Goal: Check status: Check status

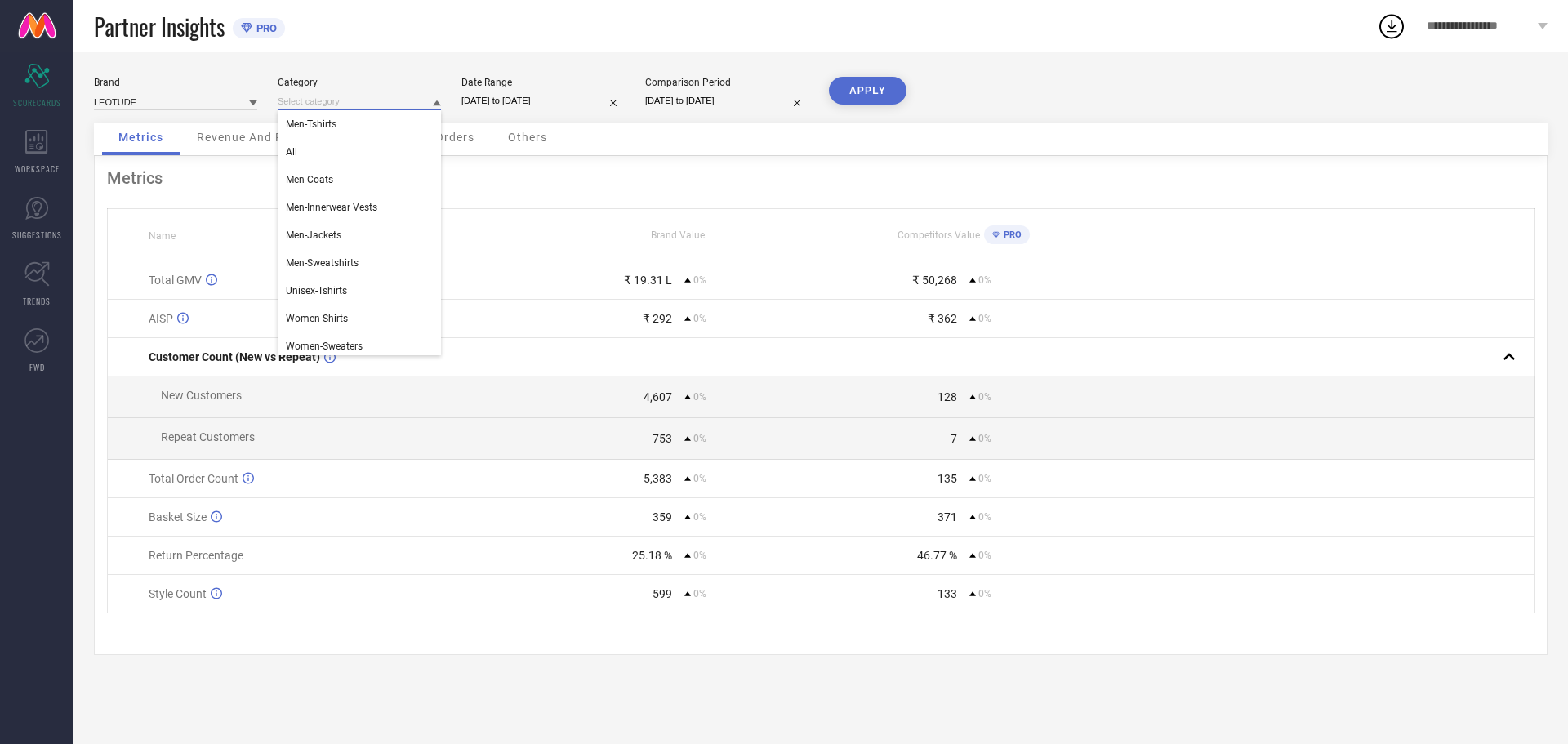
click at [360, 103] on input at bounding box center [360, 101] width 163 height 17
click at [507, 134] on div "Others" at bounding box center [527, 139] width 72 height 32
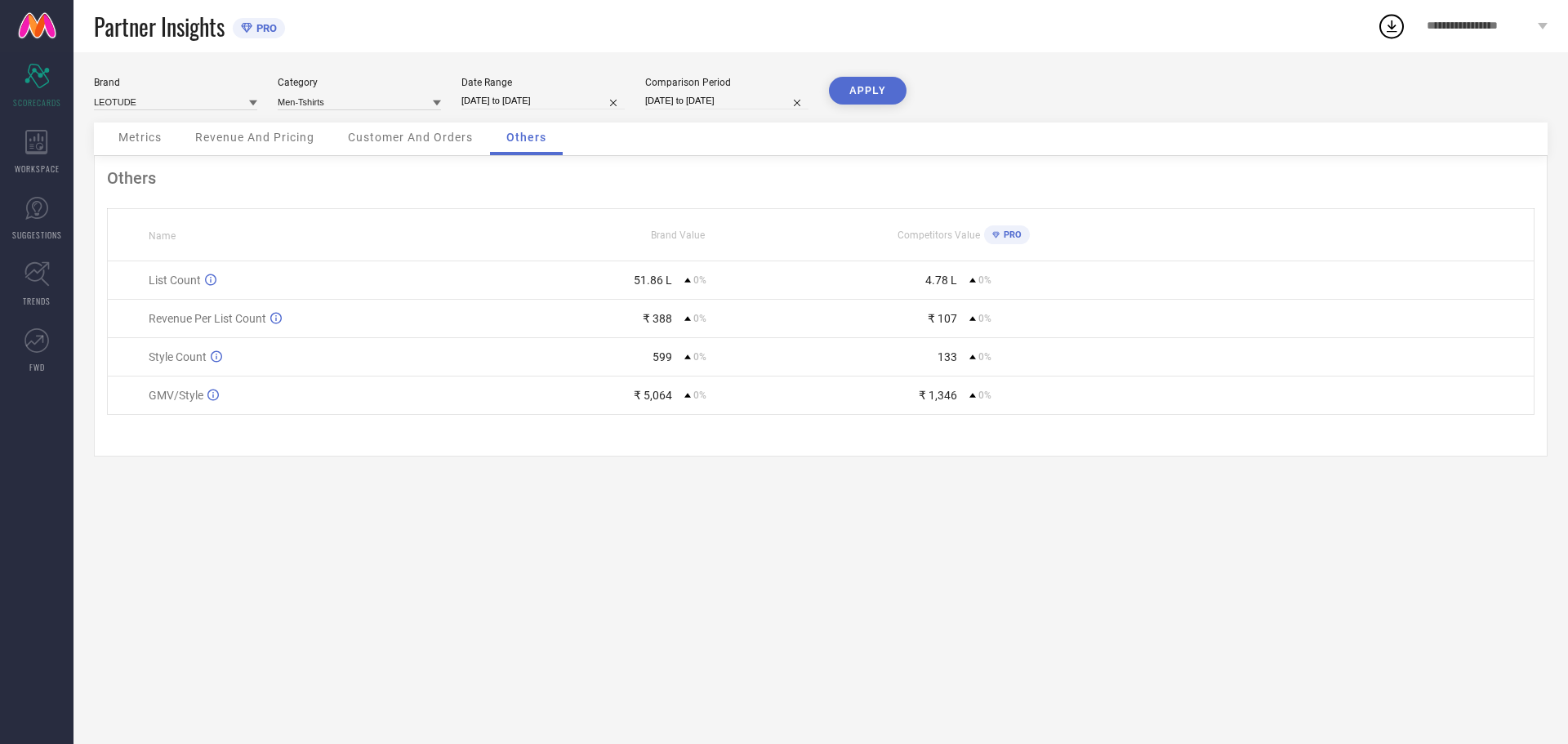
click at [538, 90] on div "Date Range [DATE] to [DATE]" at bounding box center [543, 93] width 163 height 33
select select "3"
select select "2025"
select select "4"
select select "2025"
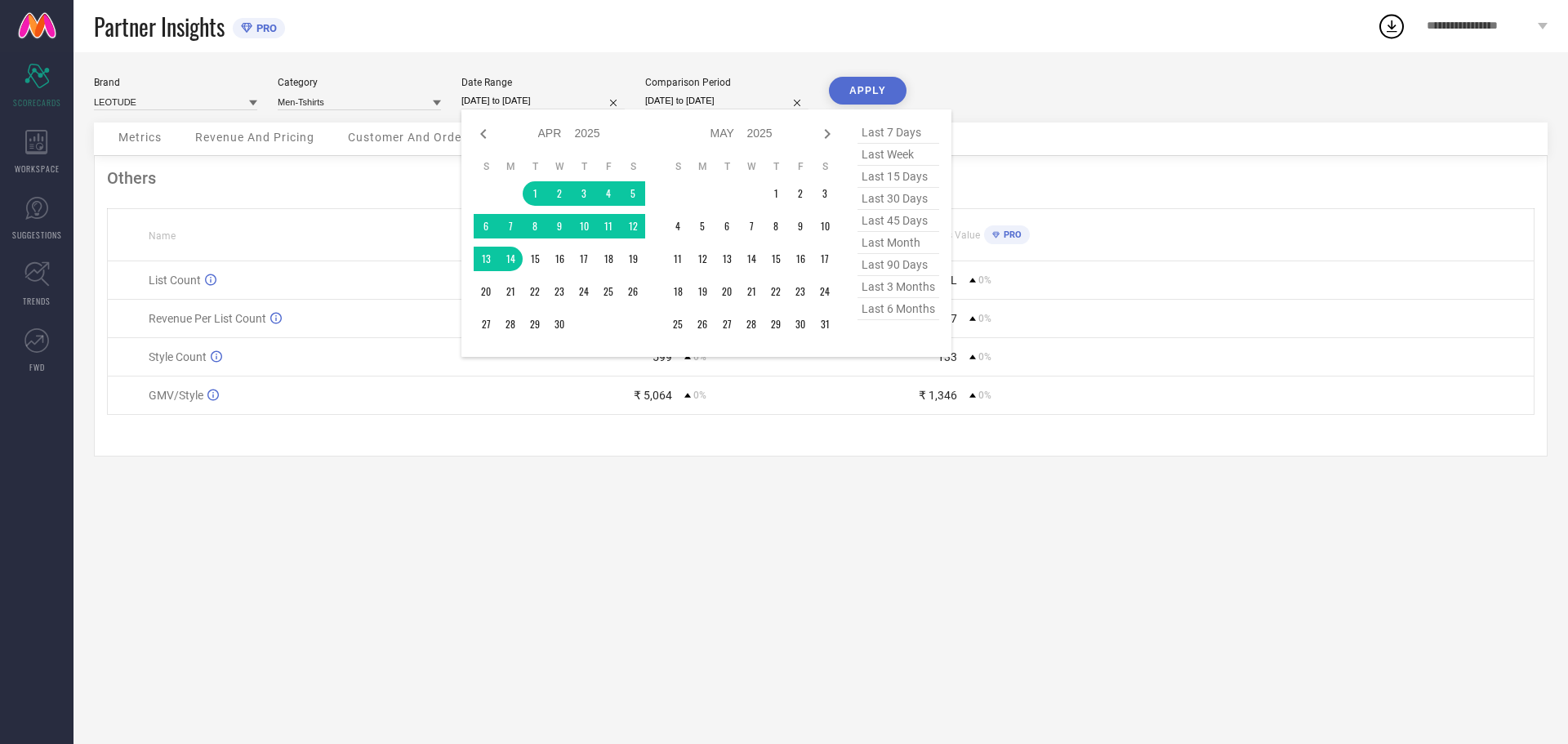
click at [490, 96] on input "[DATE] to [DATE]" at bounding box center [543, 100] width 163 height 17
click at [481, 133] on icon at bounding box center [483, 134] width 20 height 20
select select "2"
select select "2025"
select select "3"
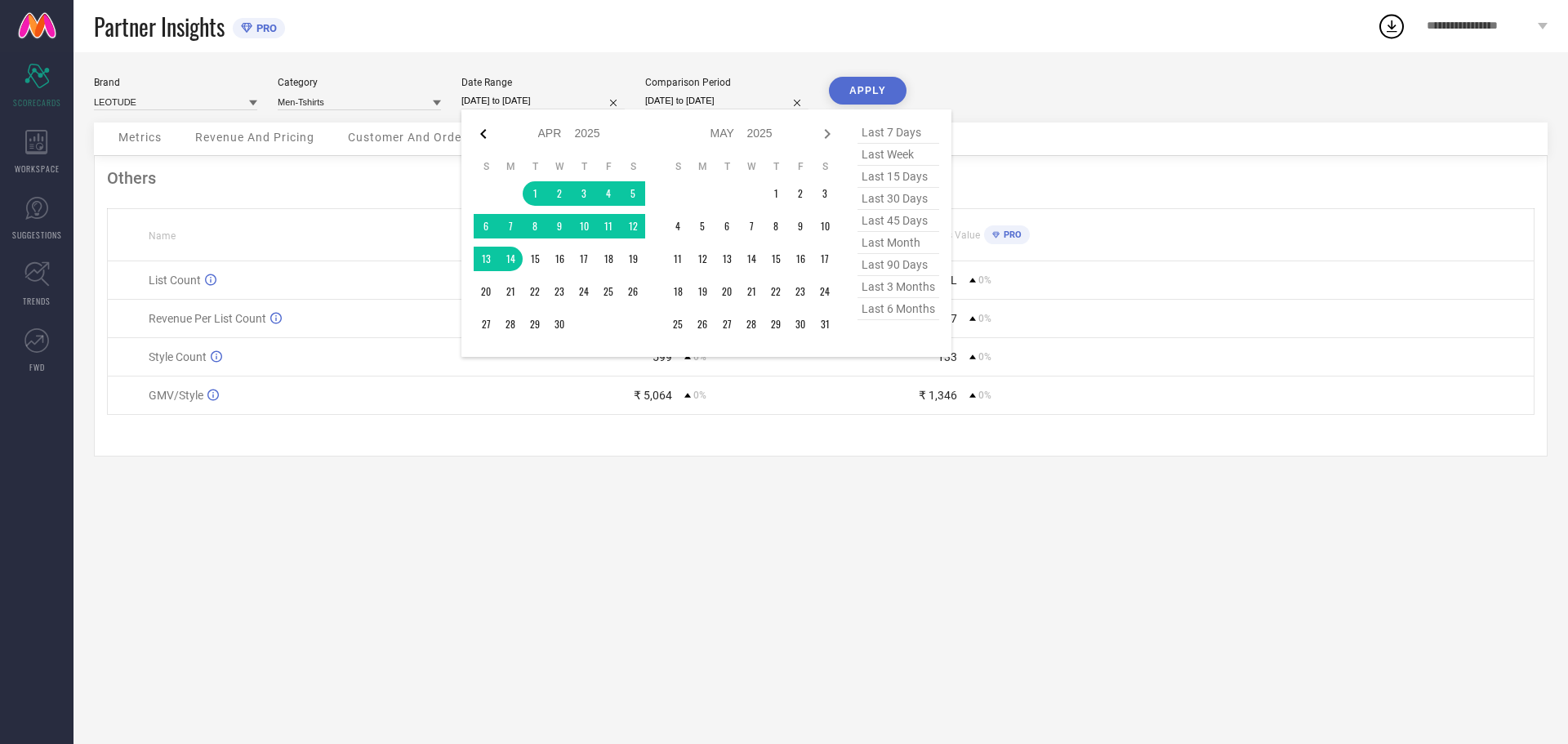
select select "2025"
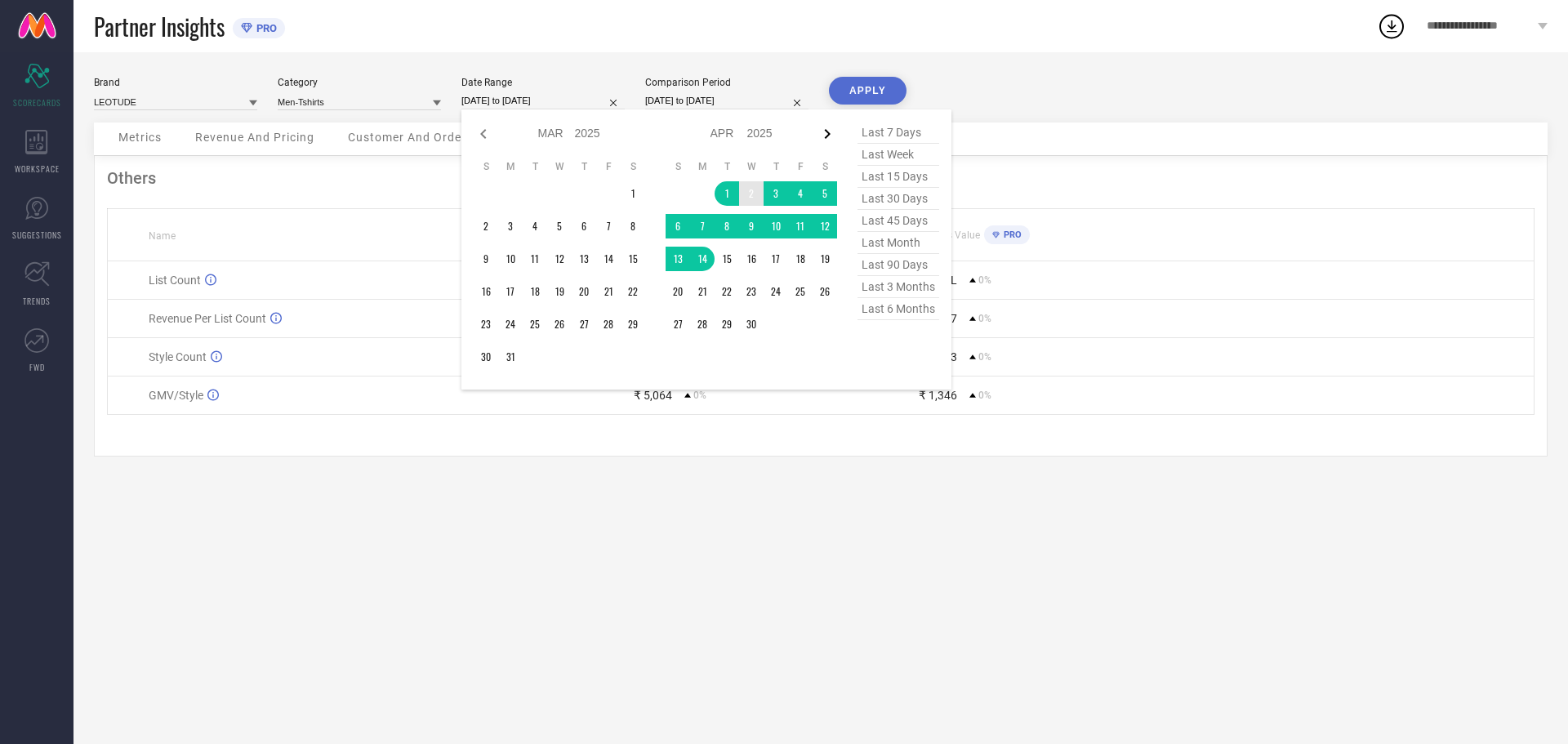
click at [828, 134] on icon at bounding box center [827, 134] width 5 height 10
select select "3"
select select "2025"
select select "4"
select select "2025"
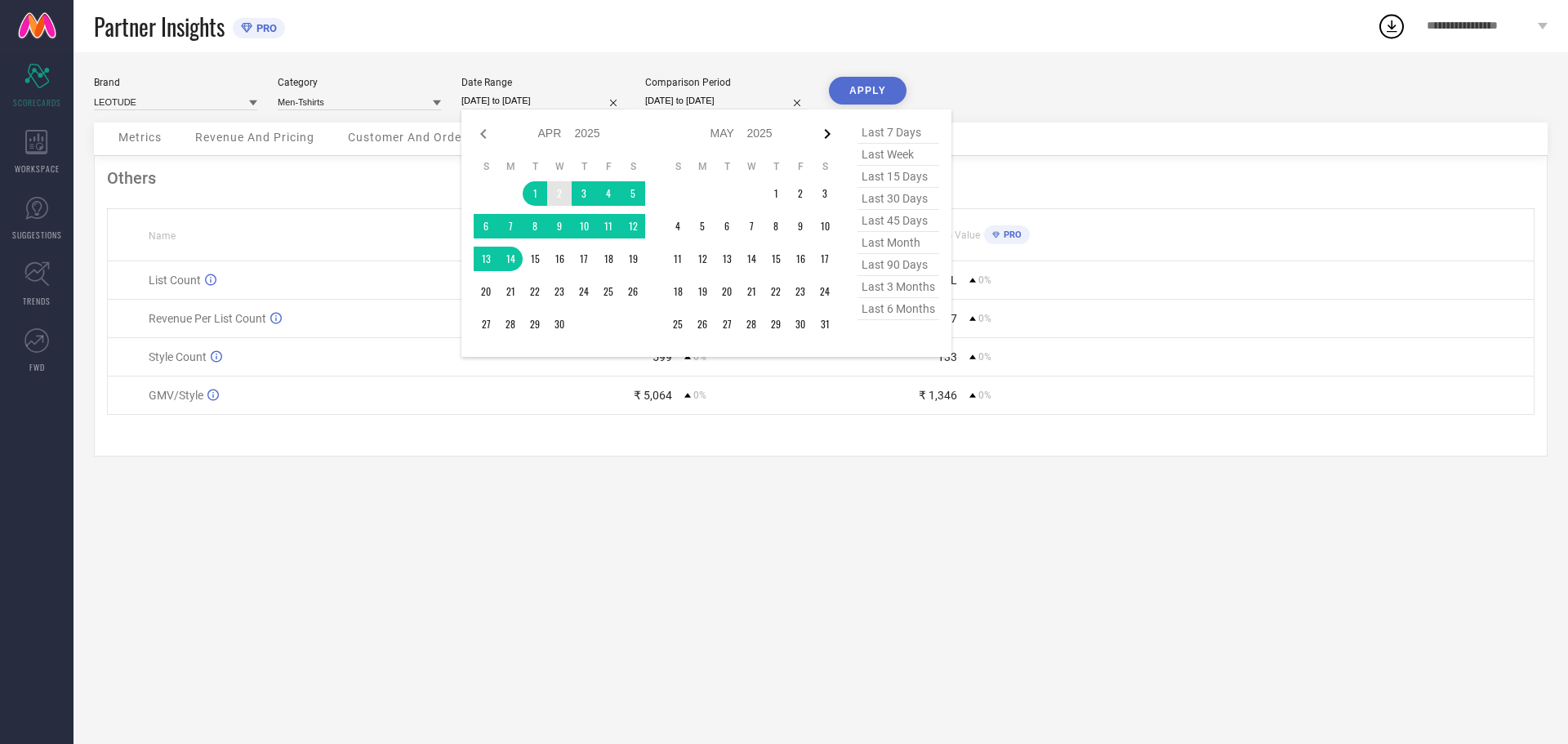
click at [827, 133] on icon at bounding box center [827, 134] width 20 height 20
select select "4"
select select "2025"
select select "5"
select select "2025"
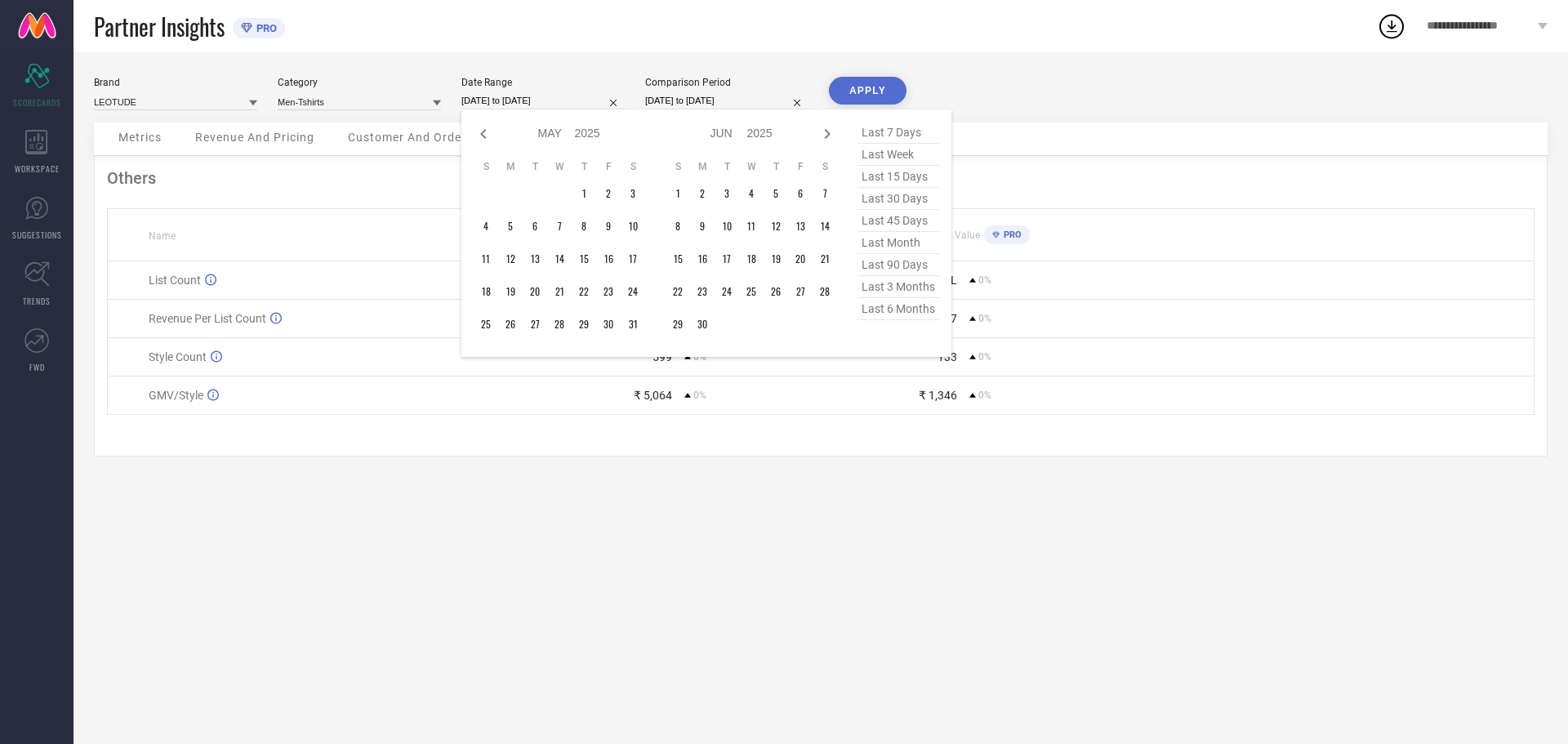
click at [827, 133] on icon at bounding box center [827, 134] width 20 height 20
select select "5"
select select "2025"
select select "6"
select select "2025"
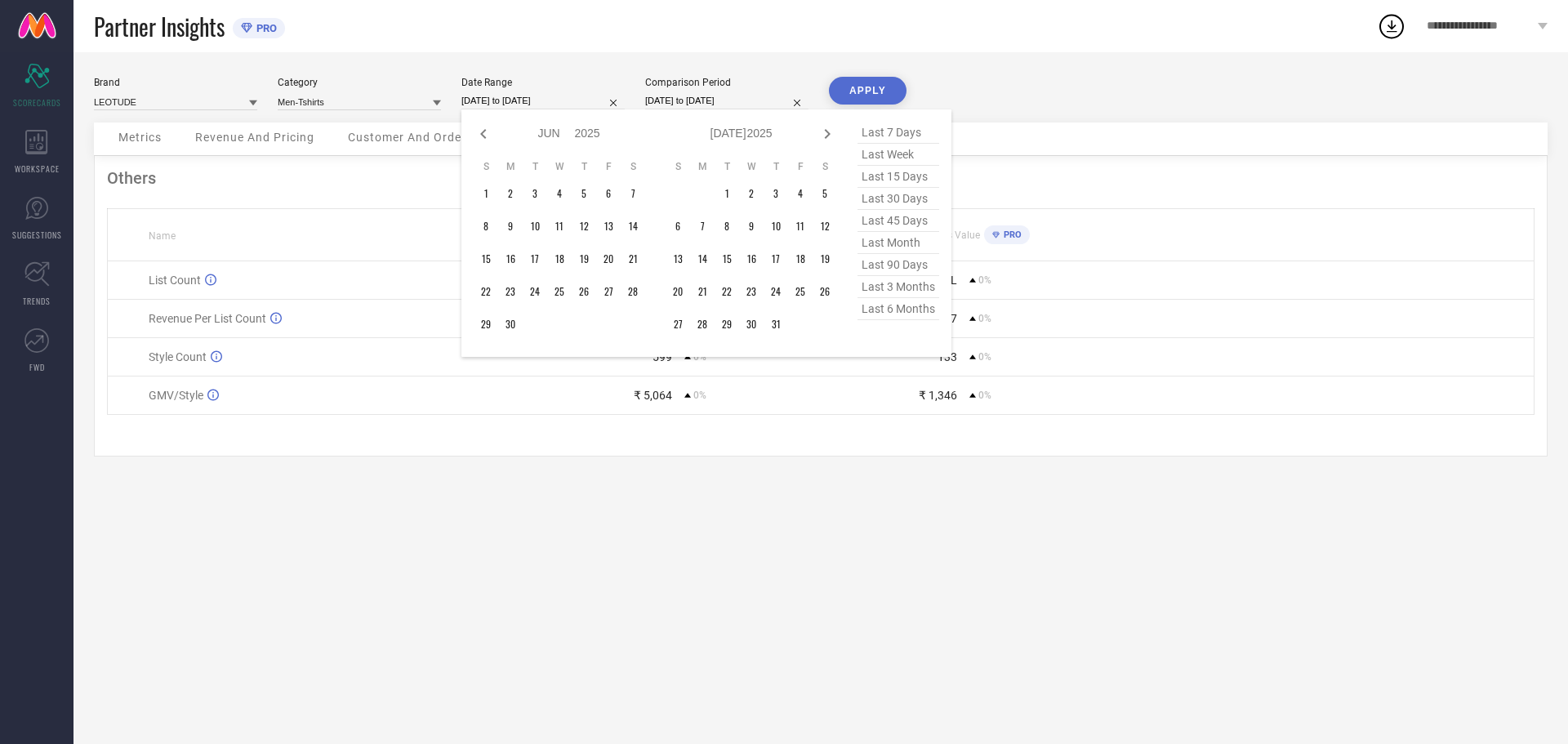
click at [827, 133] on icon at bounding box center [827, 134] width 20 height 20
select select "6"
select select "2025"
select select "7"
select select "2025"
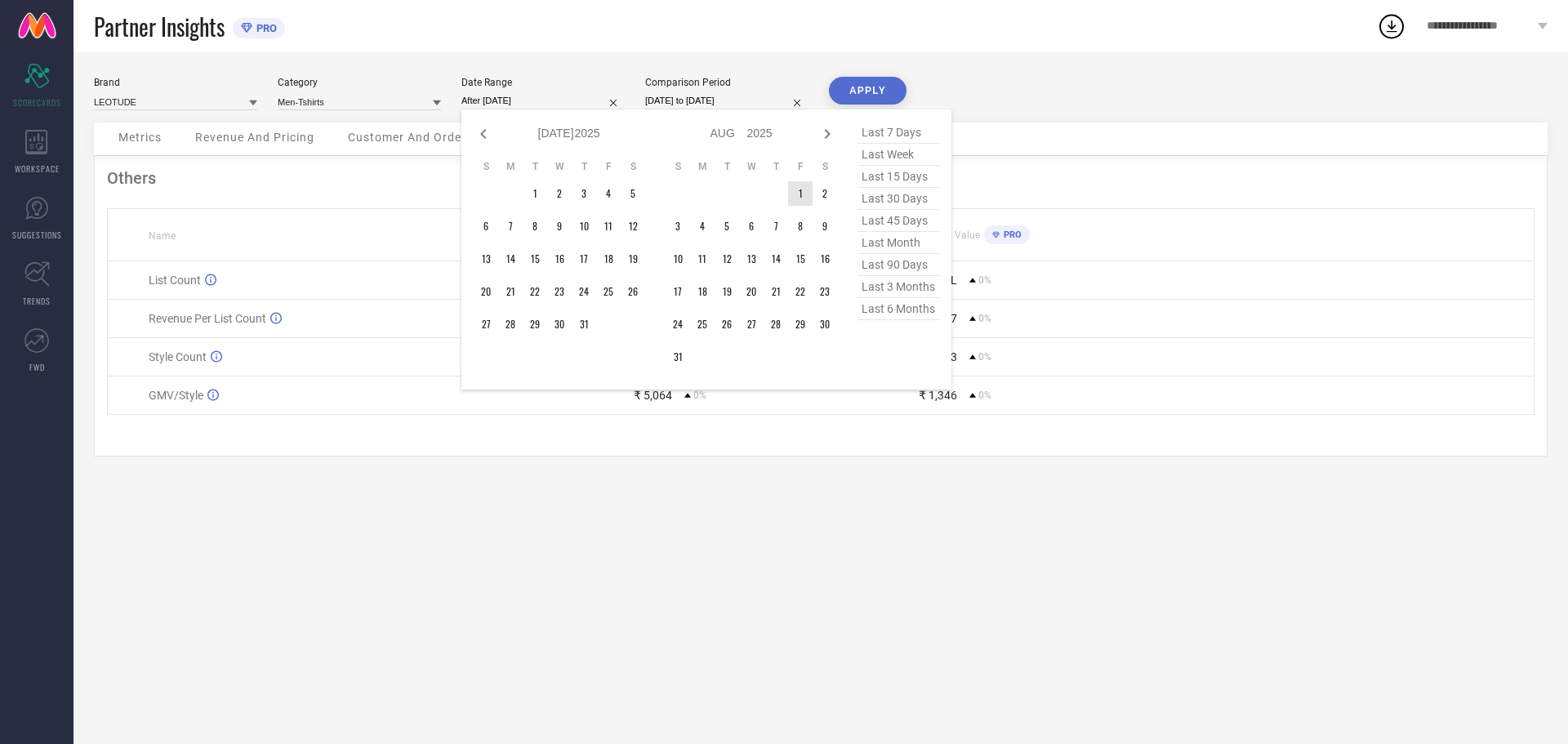
click at [791, 189] on td "1" at bounding box center [800, 193] width 24 height 24
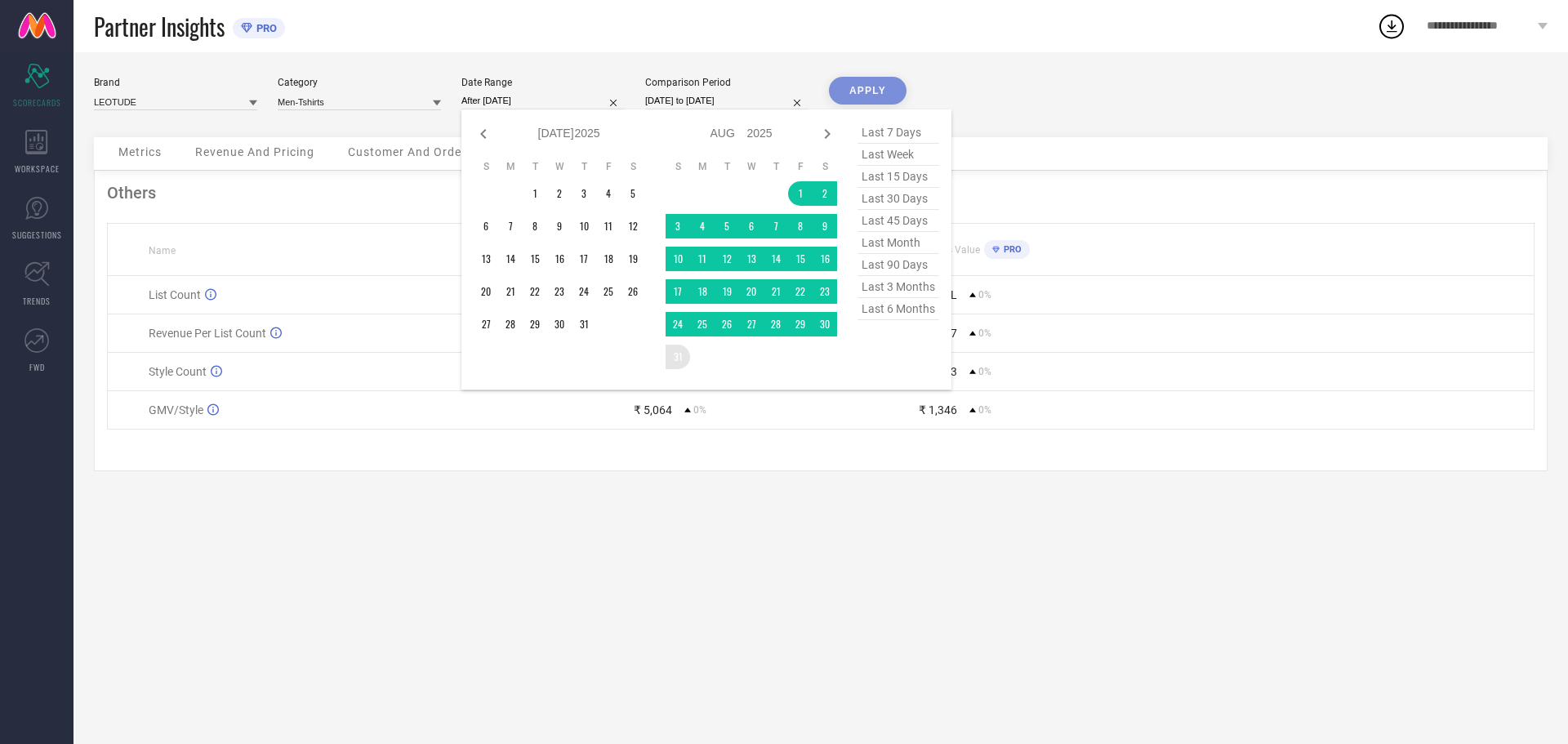
type input "[DATE] to [DATE]"
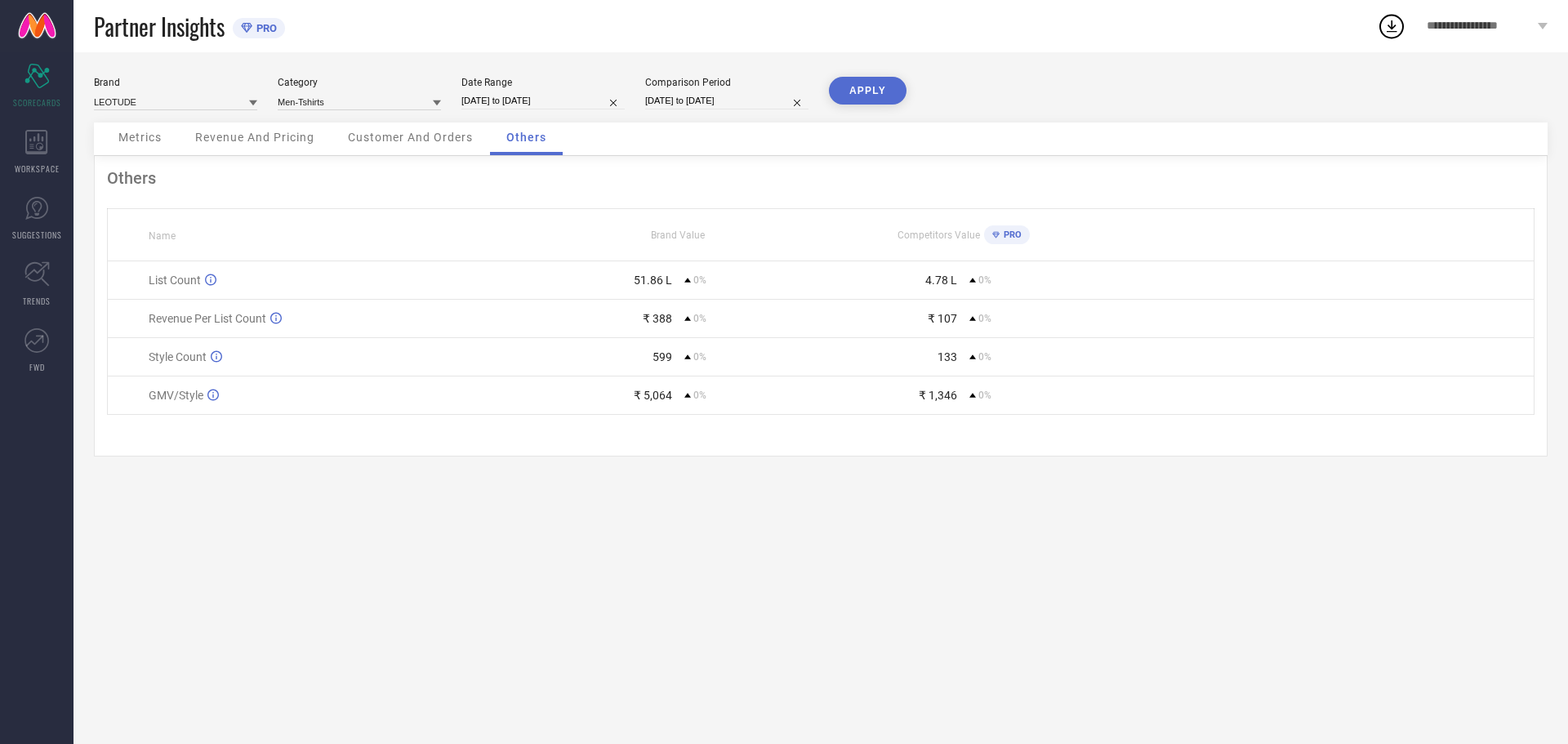
click at [875, 93] on button "APPLY" at bounding box center [867, 91] width 78 height 28
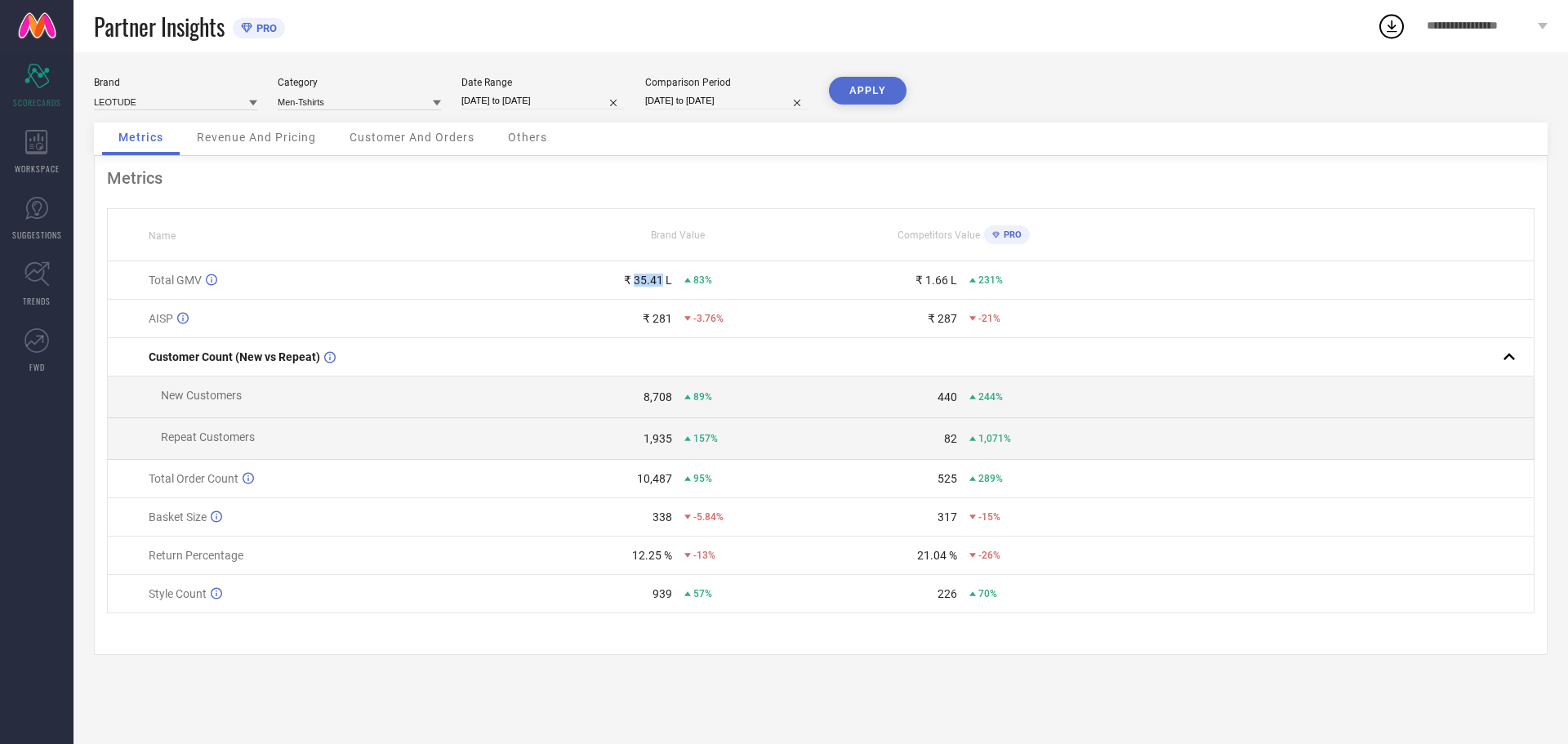
drag, startPoint x: 635, startPoint y: 284, endPoint x: 662, endPoint y: 283, distance: 27.0
click at [662, 283] on div "₹ 35.41 L" at bounding box center [648, 280] width 48 height 13
click at [430, 106] on input at bounding box center [360, 101] width 163 height 17
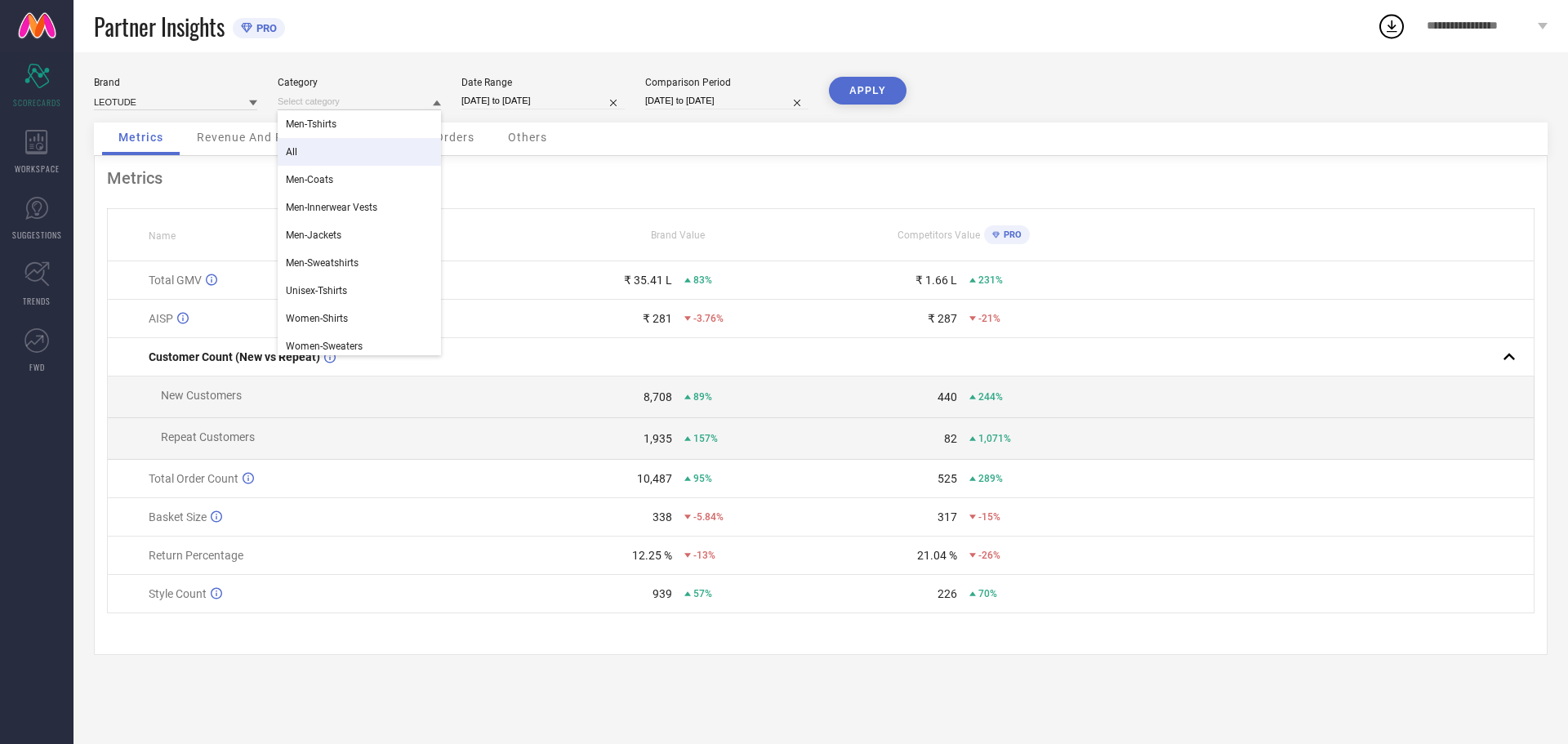
click at [317, 157] on div "All" at bounding box center [360, 151] width 163 height 28
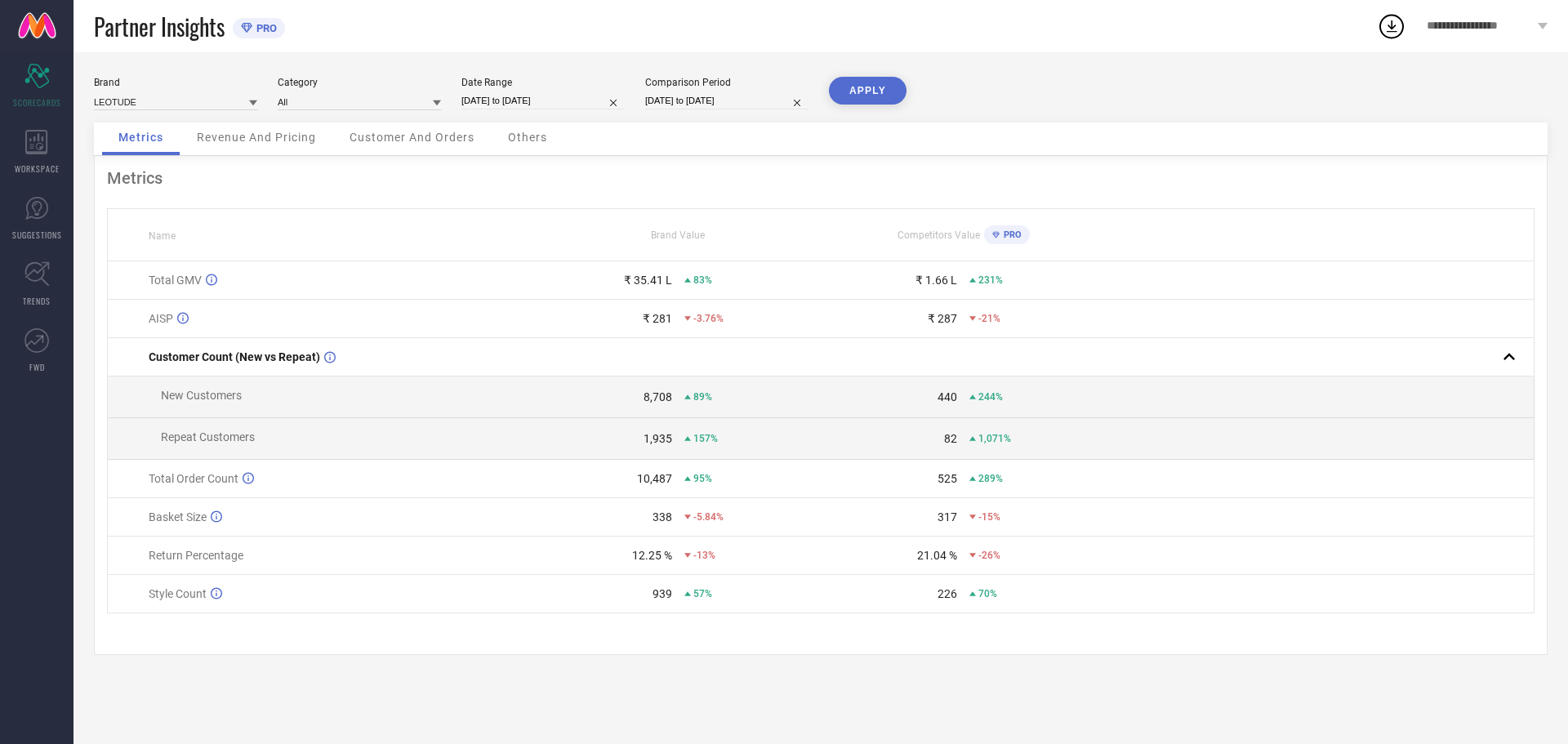
click at [847, 96] on button "APPLY" at bounding box center [867, 91] width 78 height 28
click at [684, 320] on icon at bounding box center [687, 318] width 6 height 6
click at [247, 147] on div "Revenue And Pricing" at bounding box center [256, 139] width 152 height 32
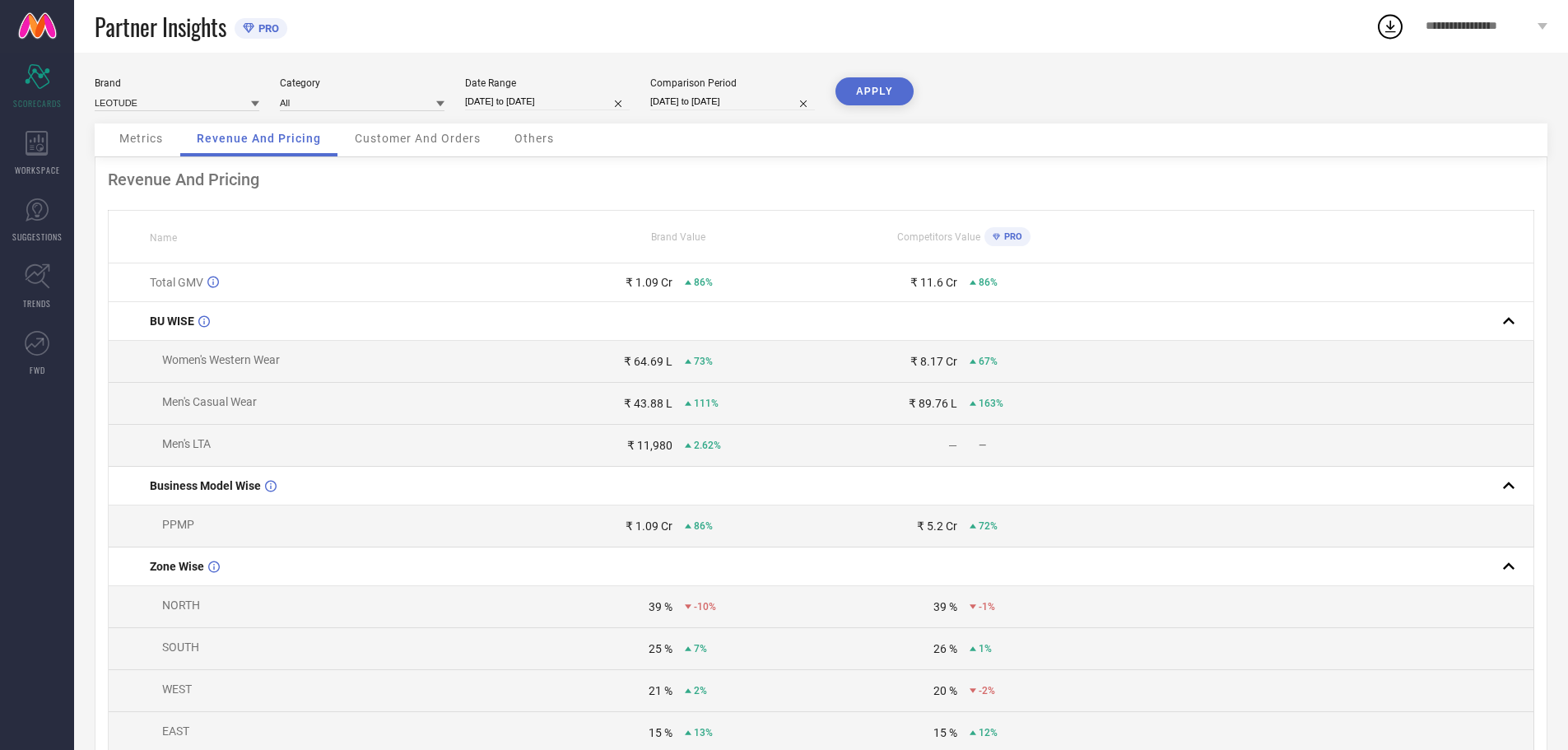
click at [502, 106] on input "[DATE] to [DATE]" at bounding box center [548, 101] width 164 height 17
select select "7"
select select "2025"
select select "8"
select select "2025"
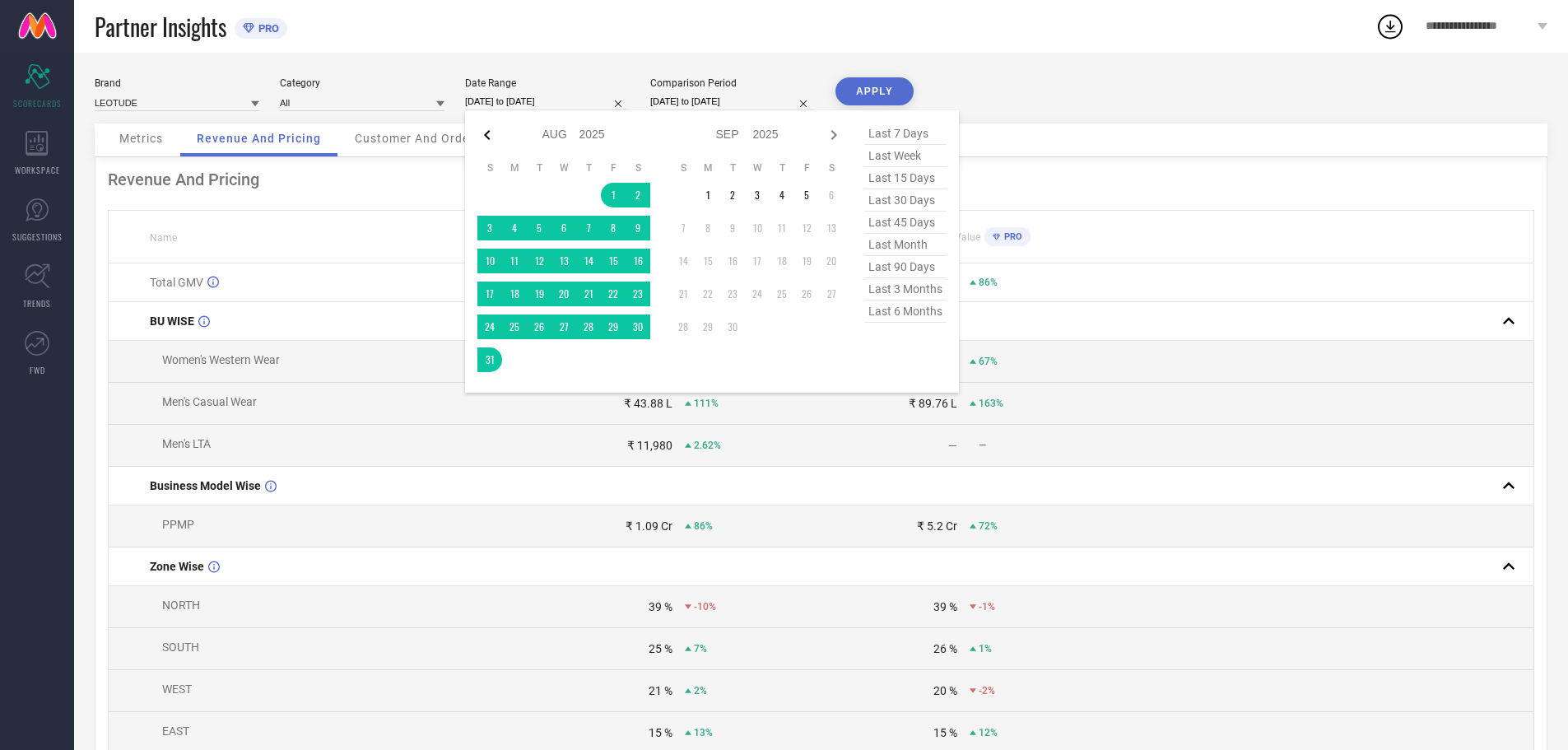
click at [493, 137] on icon at bounding box center [487, 135] width 20 height 20
select select "6"
select select "2025"
select select "7"
select select "2025"
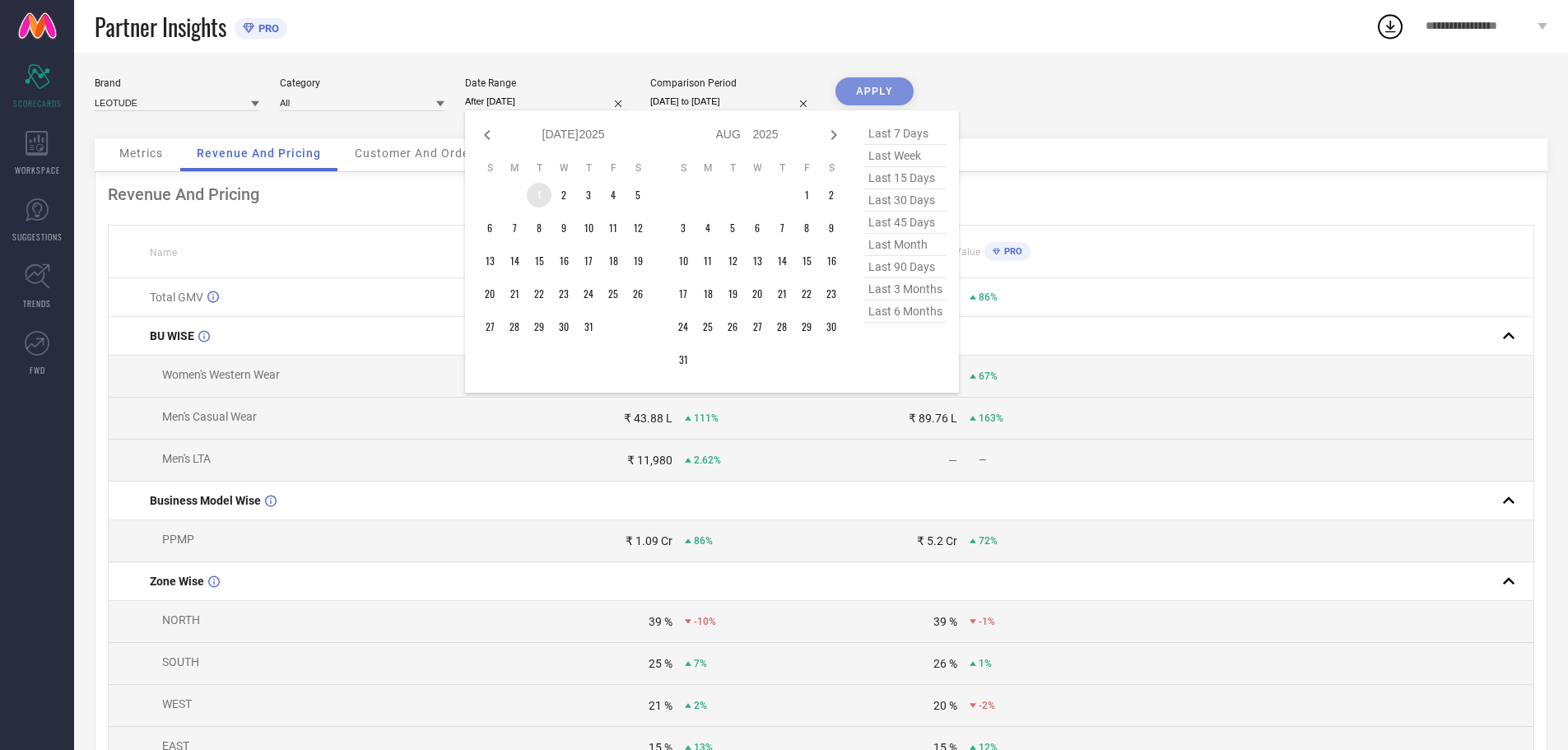
click at [544, 191] on td "1" at bounding box center [539, 194] width 24 height 24
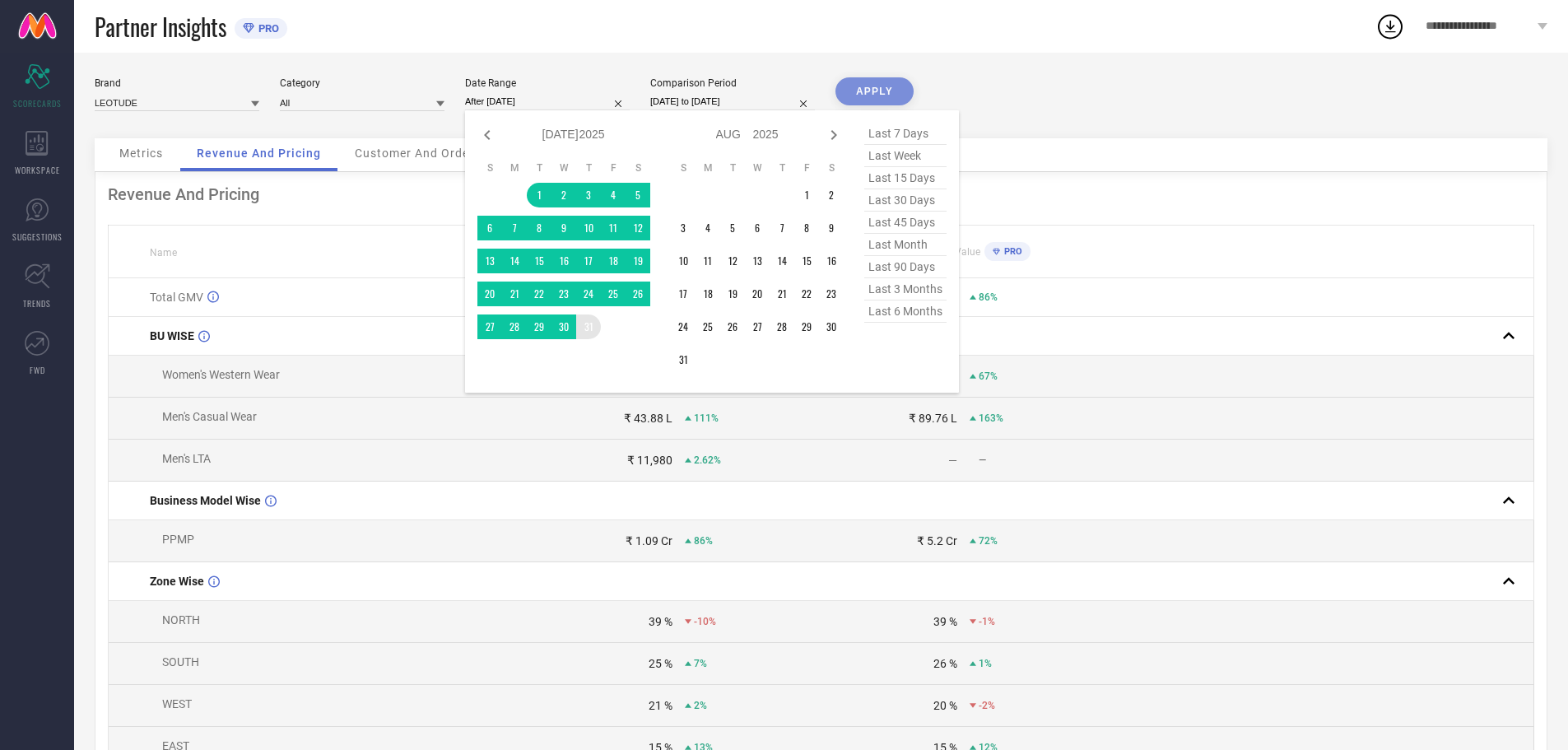
type input "[DATE] to [DATE]"
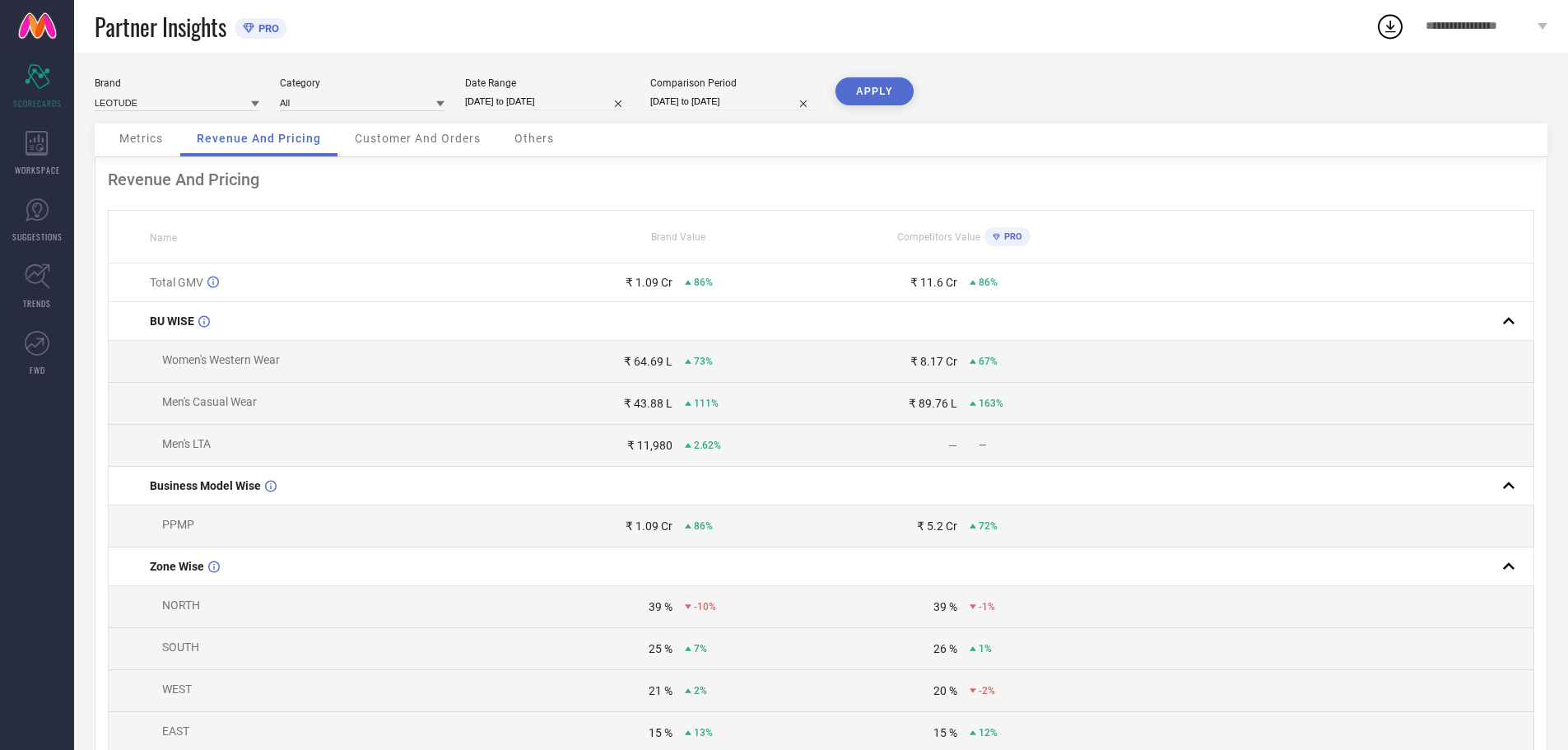
click at [901, 88] on button "APPLY" at bounding box center [874, 91] width 79 height 28
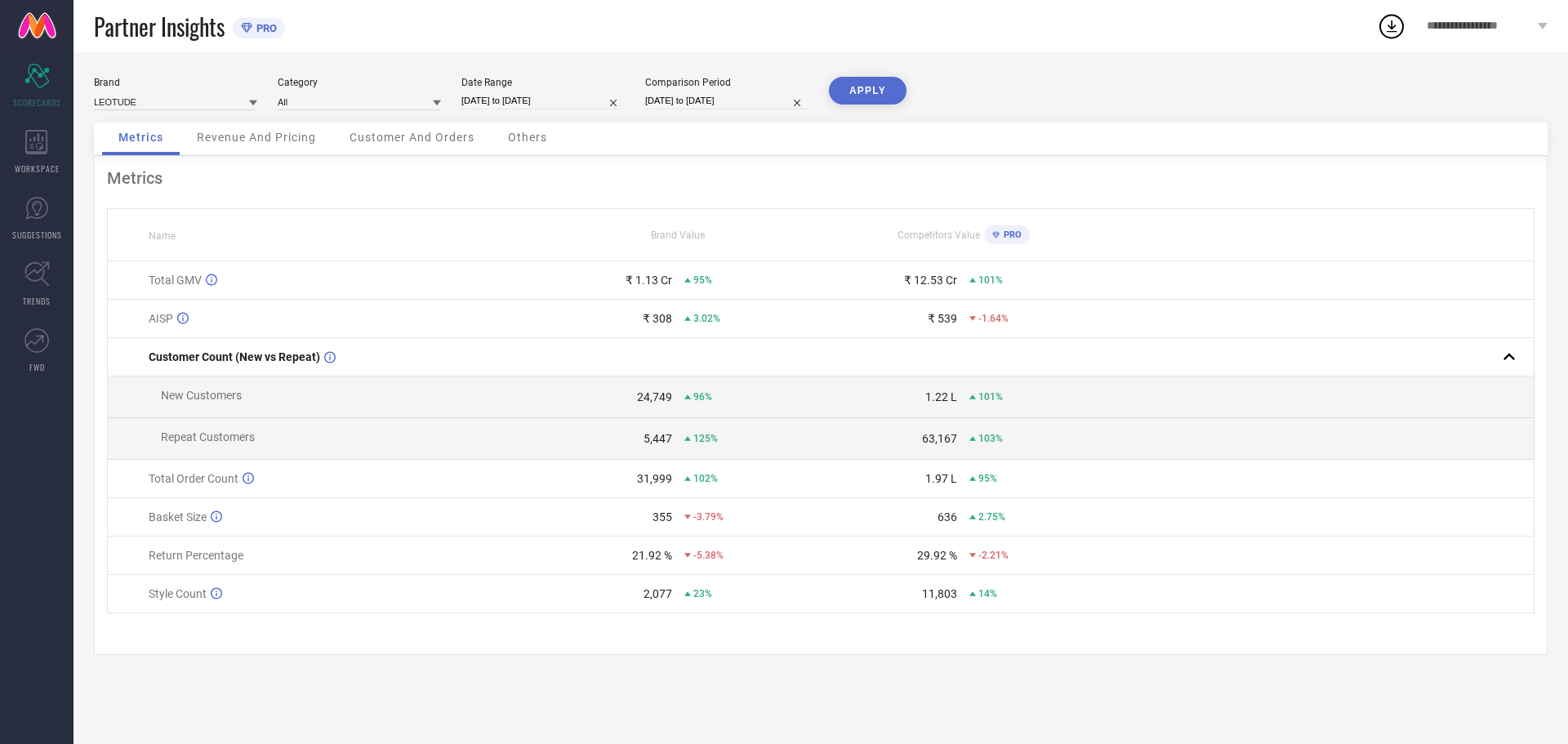
click at [398, 142] on span "Customer And Orders" at bounding box center [411, 137] width 125 height 13
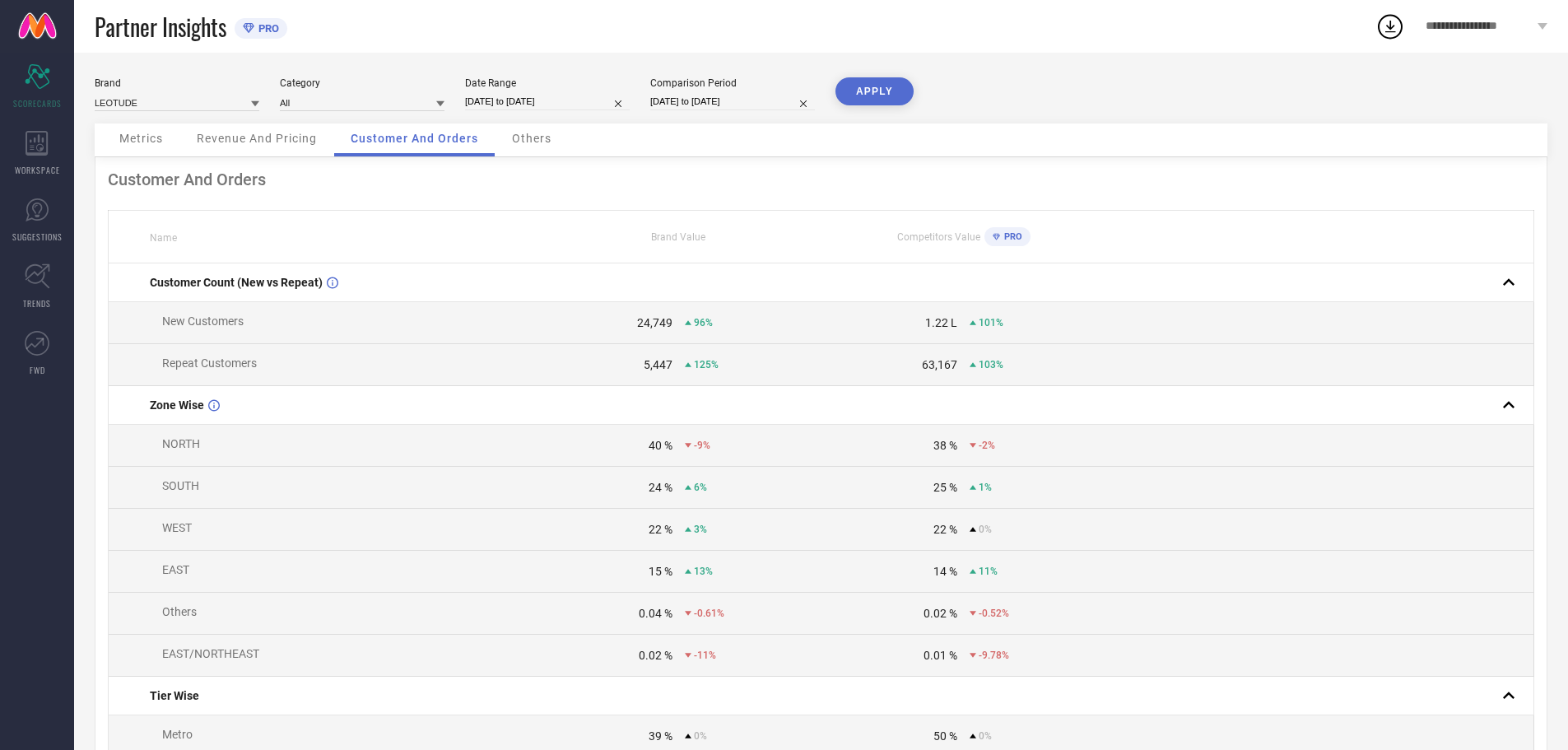
click at [533, 143] on span "Others" at bounding box center [532, 138] width 40 height 14
